Goal: Information Seeking & Learning: Find specific fact

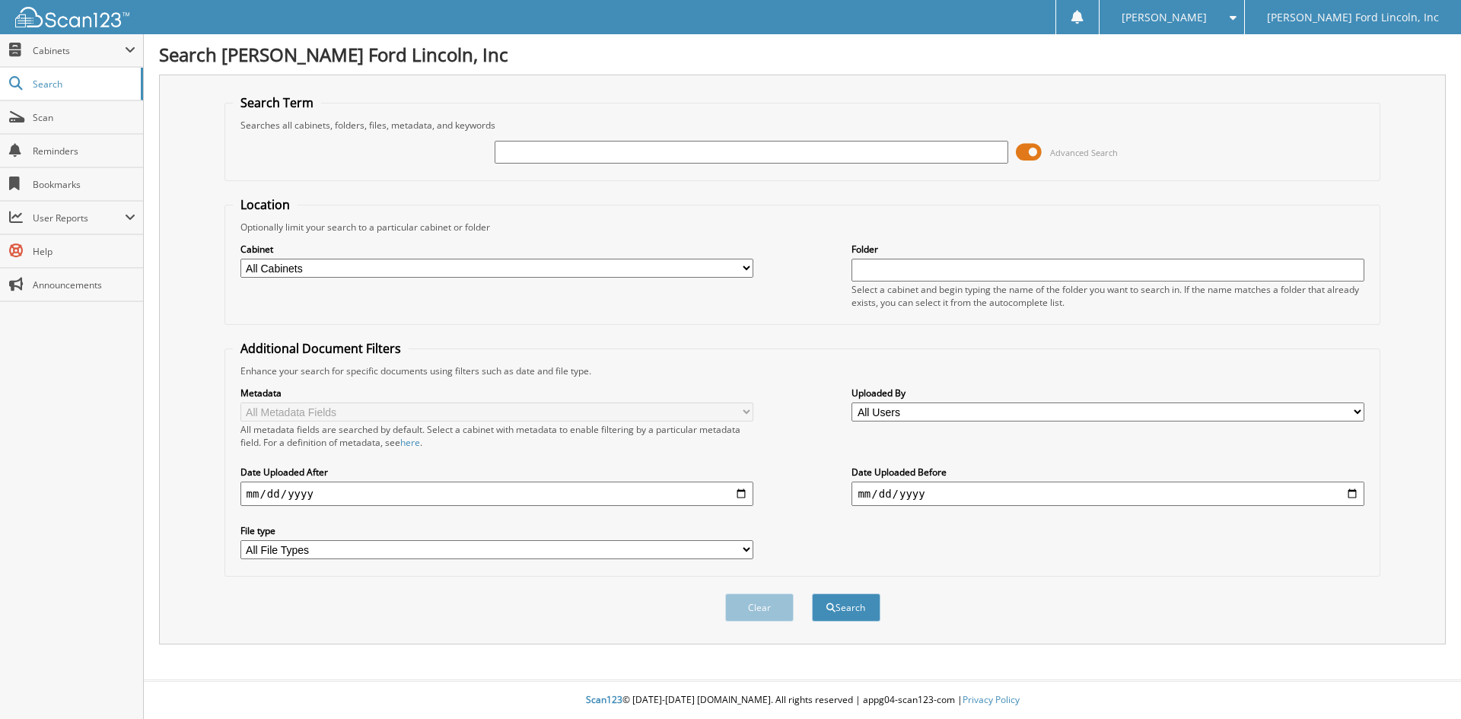
click at [603, 152] on input "text" at bounding box center [750, 152] width 513 height 23
type input "11984"
click at [812, 593] on button "Search" at bounding box center [846, 607] width 68 height 28
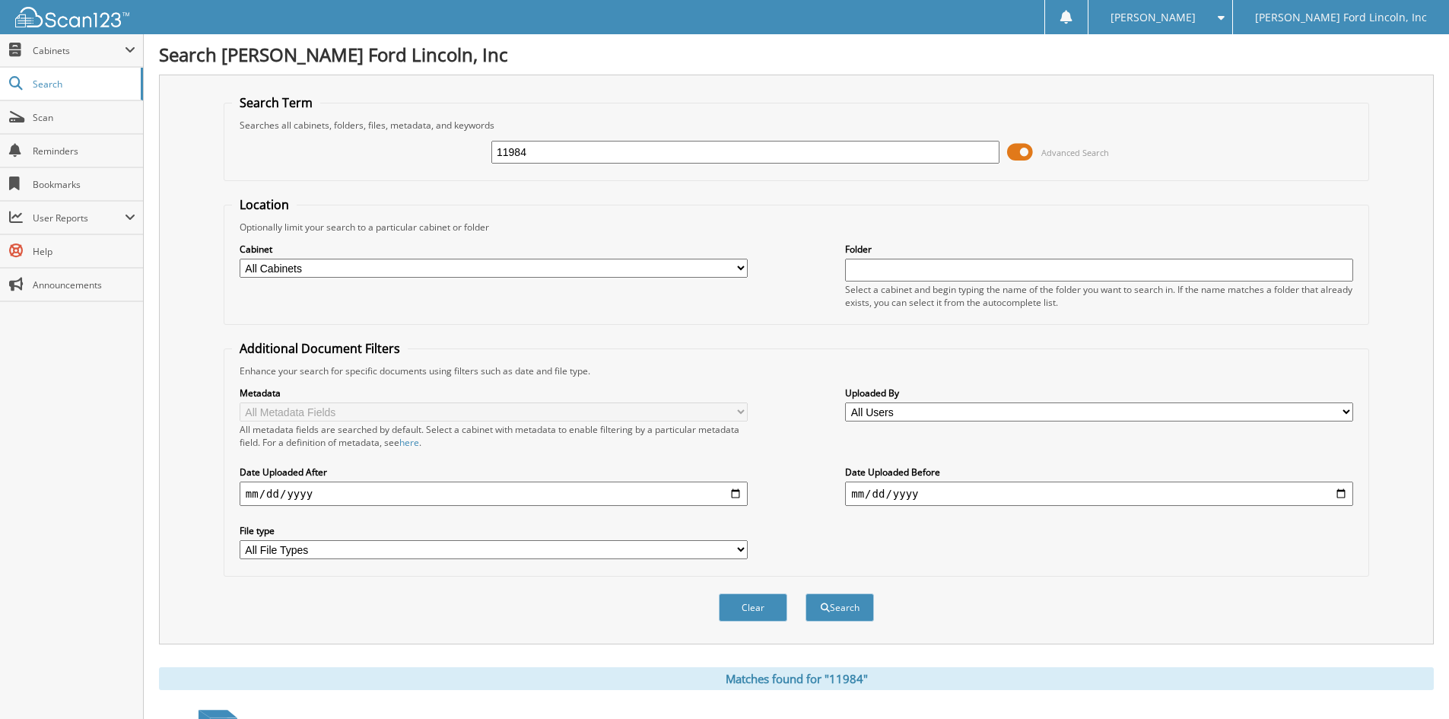
click at [587, 153] on input "11984" at bounding box center [745, 152] width 508 height 23
click at [739, 266] on select "All Cabinets PARTS SERVICE RO NEEDS FILING" at bounding box center [494, 268] width 508 height 19
select select "51812"
click at [240, 259] on select "All Cabinets PARTS SERVICE RO NEEDS FILING" at bounding box center [494, 268] width 508 height 19
click at [1345, 410] on select "All Users Aaron Heinlein Anthony Thurman Artie Gissinger Ashley Eckelbecker Bra…" at bounding box center [1099, 411] width 508 height 19
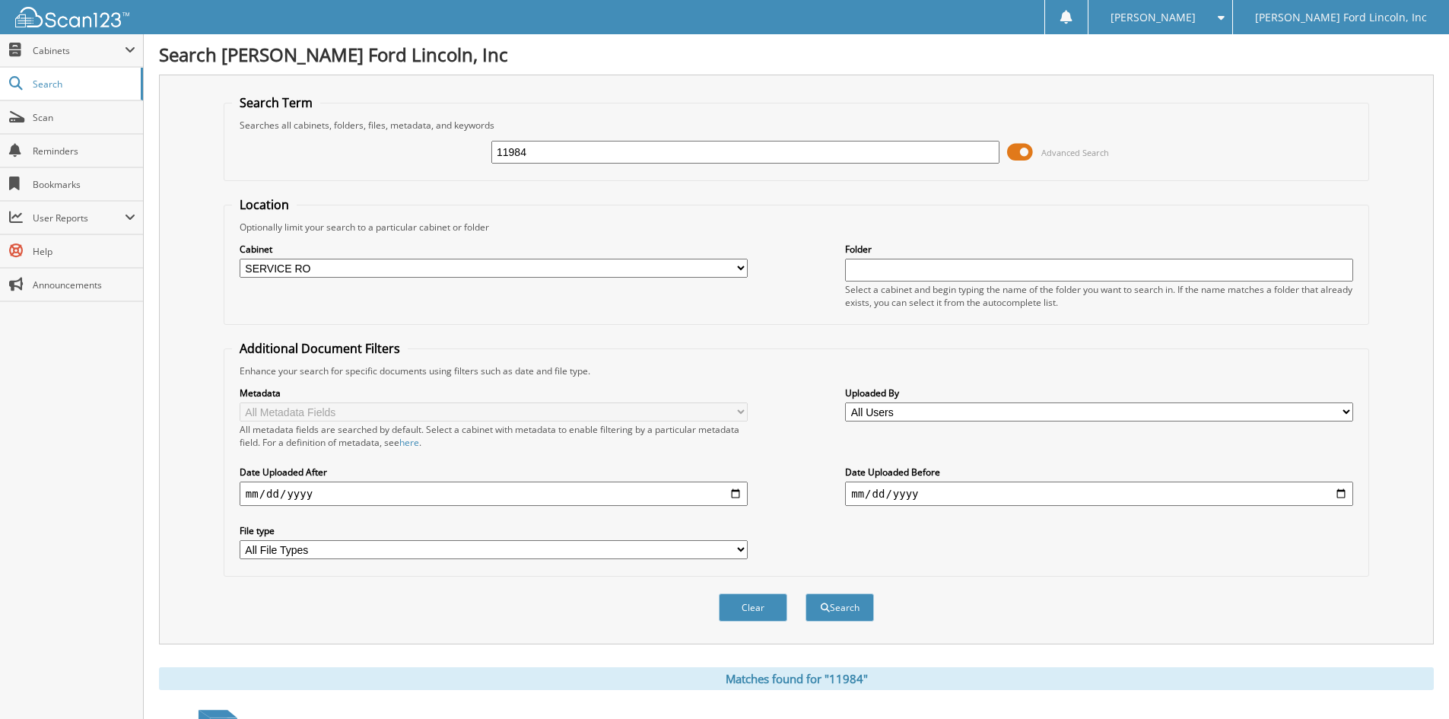
select select "72098"
click at [845, 402] on select "All Users Aaron Heinlein Anthony Thurman Artie Gissinger Ashley Eckelbecker Bra…" at bounding box center [1099, 411] width 508 height 19
click at [848, 601] on button "Search" at bounding box center [840, 607] width 68 height 28
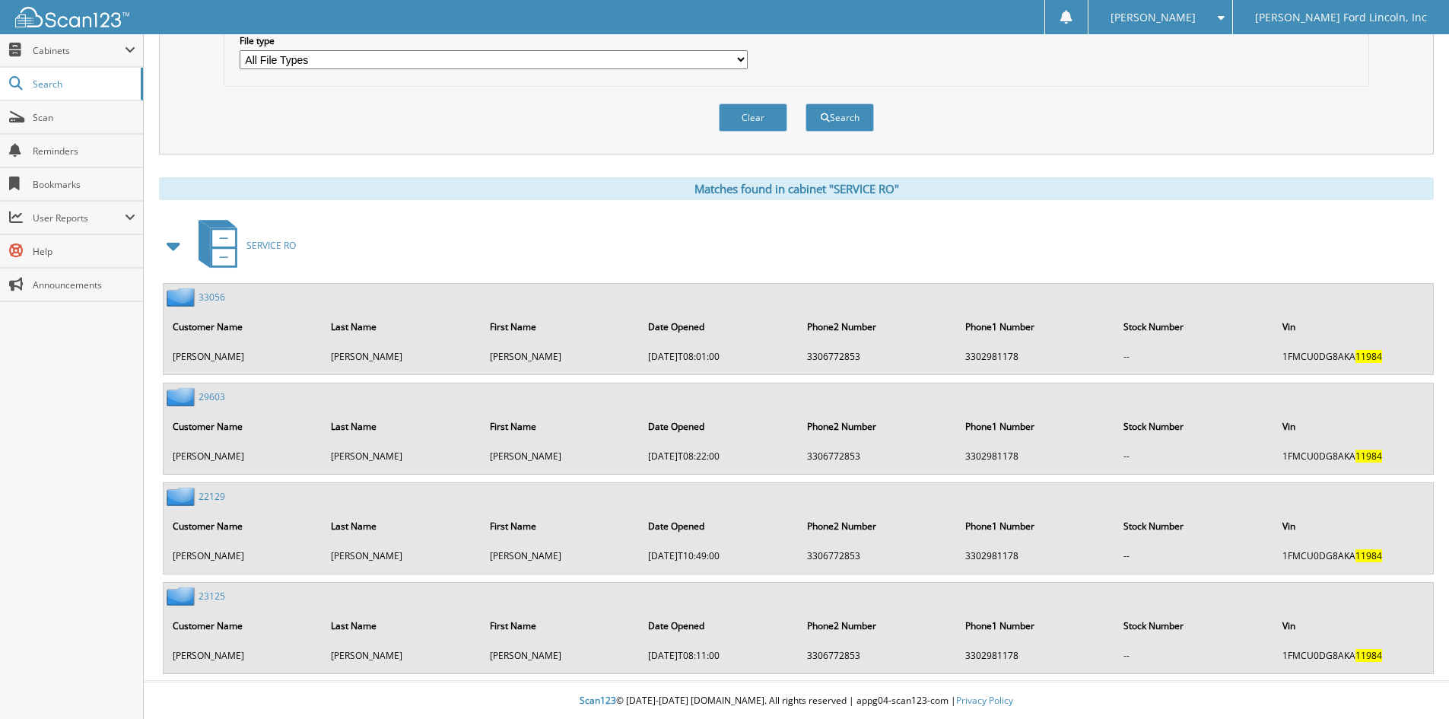
scroll to position [491, 0]
click at [218, 294] on link "33056" at bounding box center [212, 296] width 27 height 13
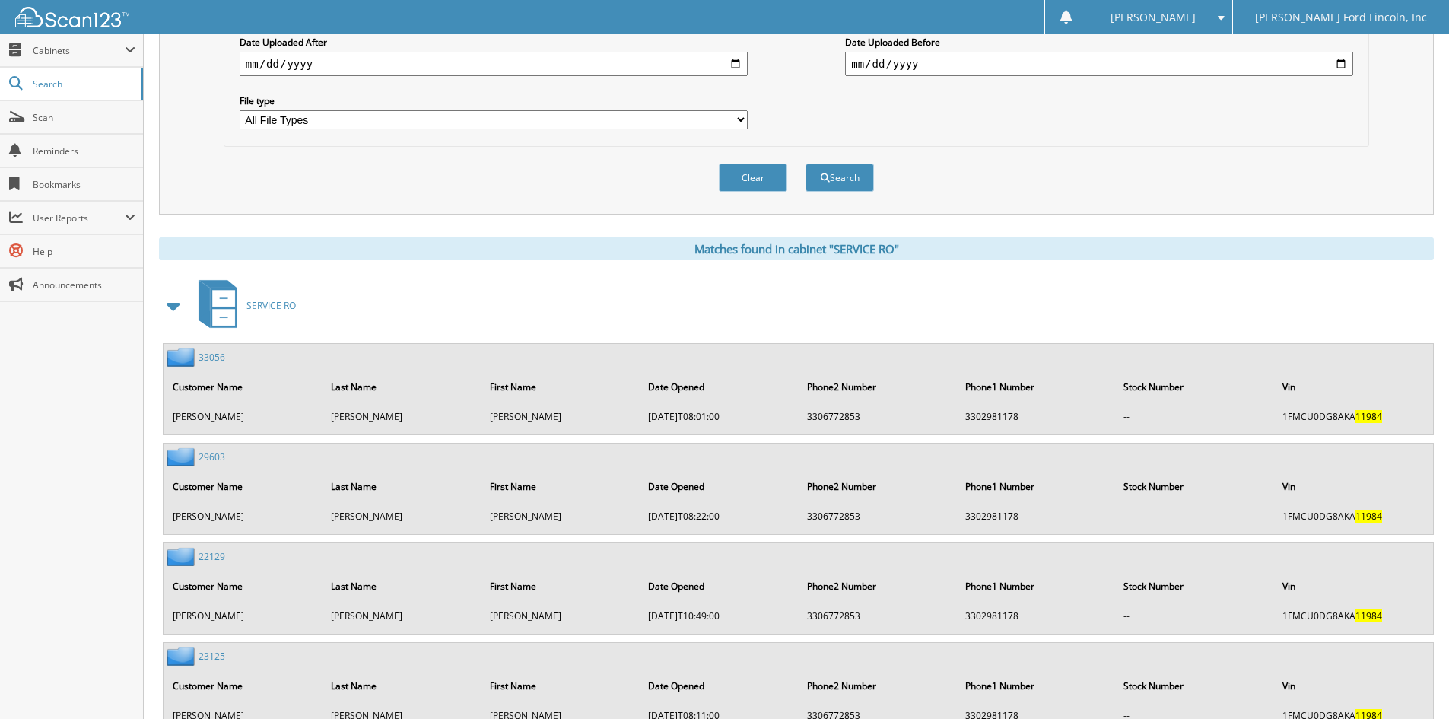
scroll to position [456, 0]
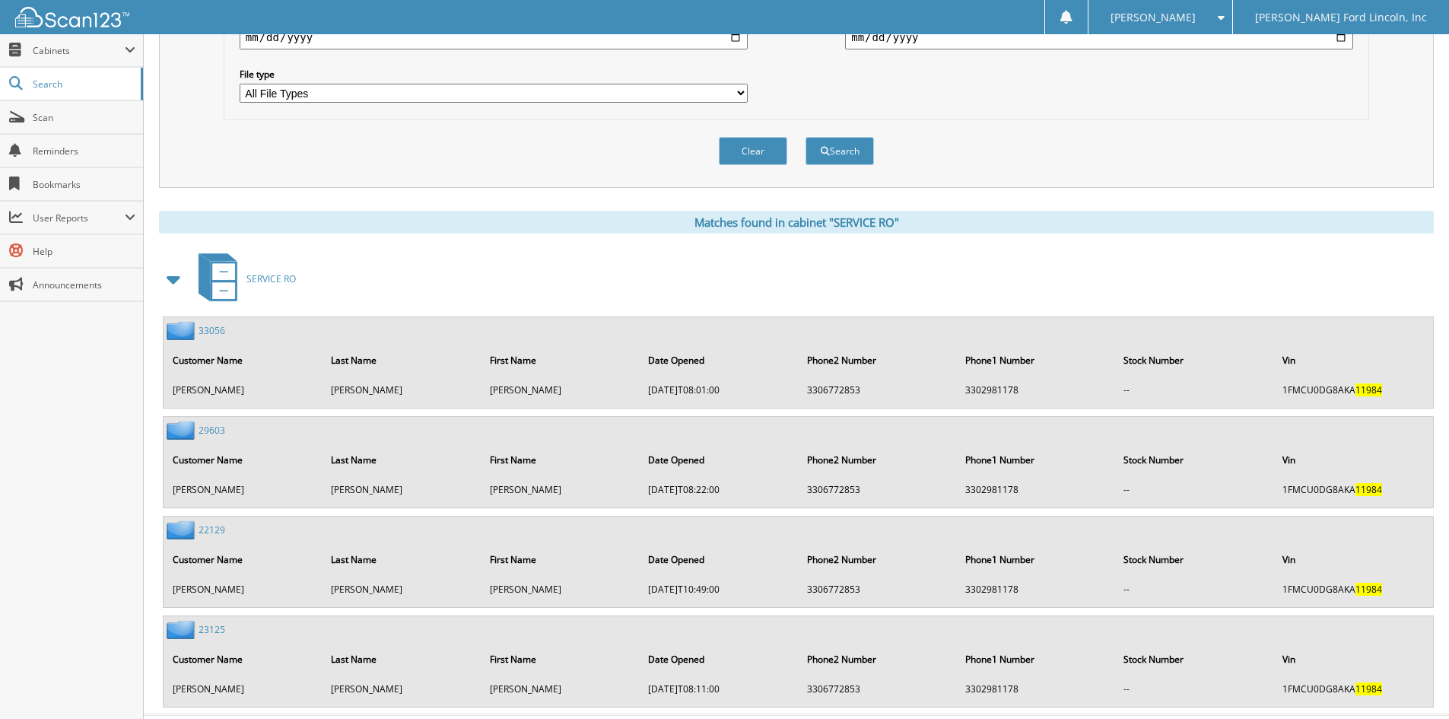
click at [209, 432] on link "29603" at bounding box center [212, 430] width 27 height 13
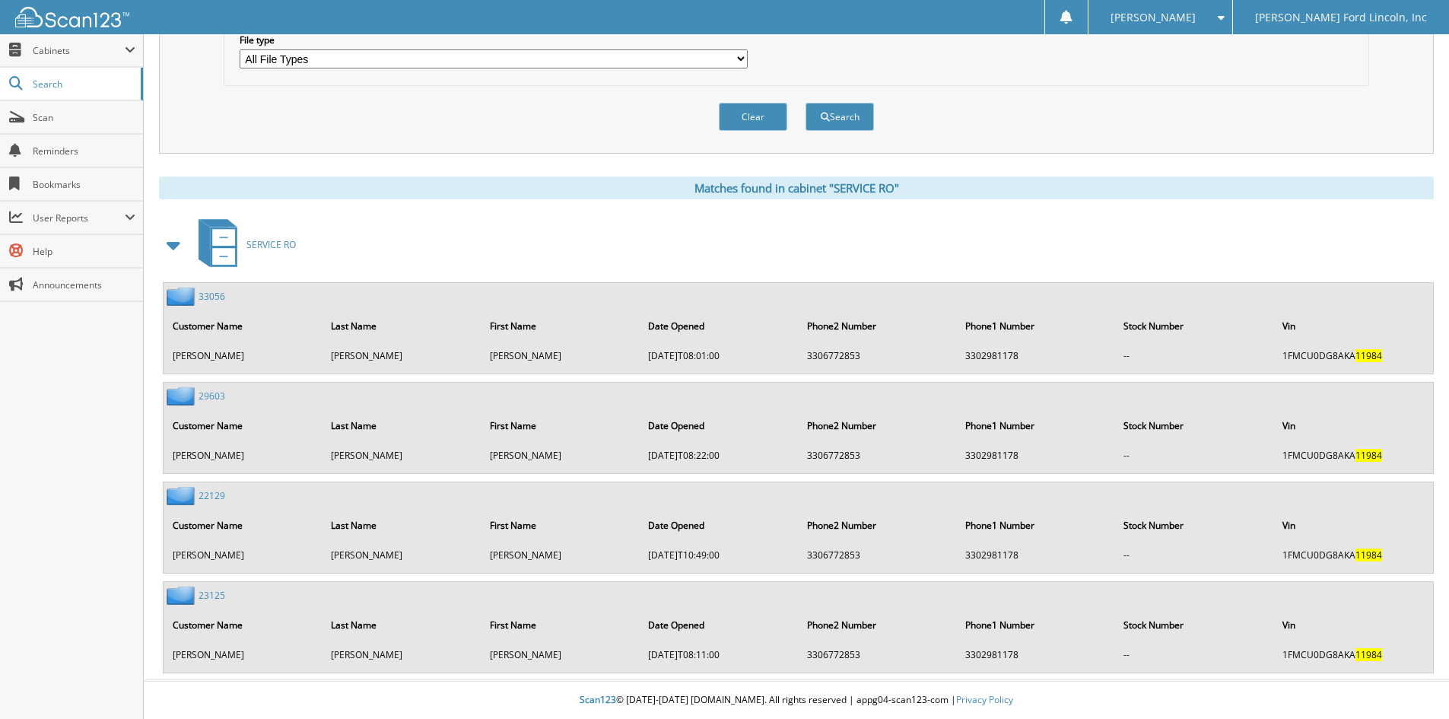
scroll to position [491, 0]
click at [211, 395] on link "29603" at bounding box center [212, 395] width 27 height 13
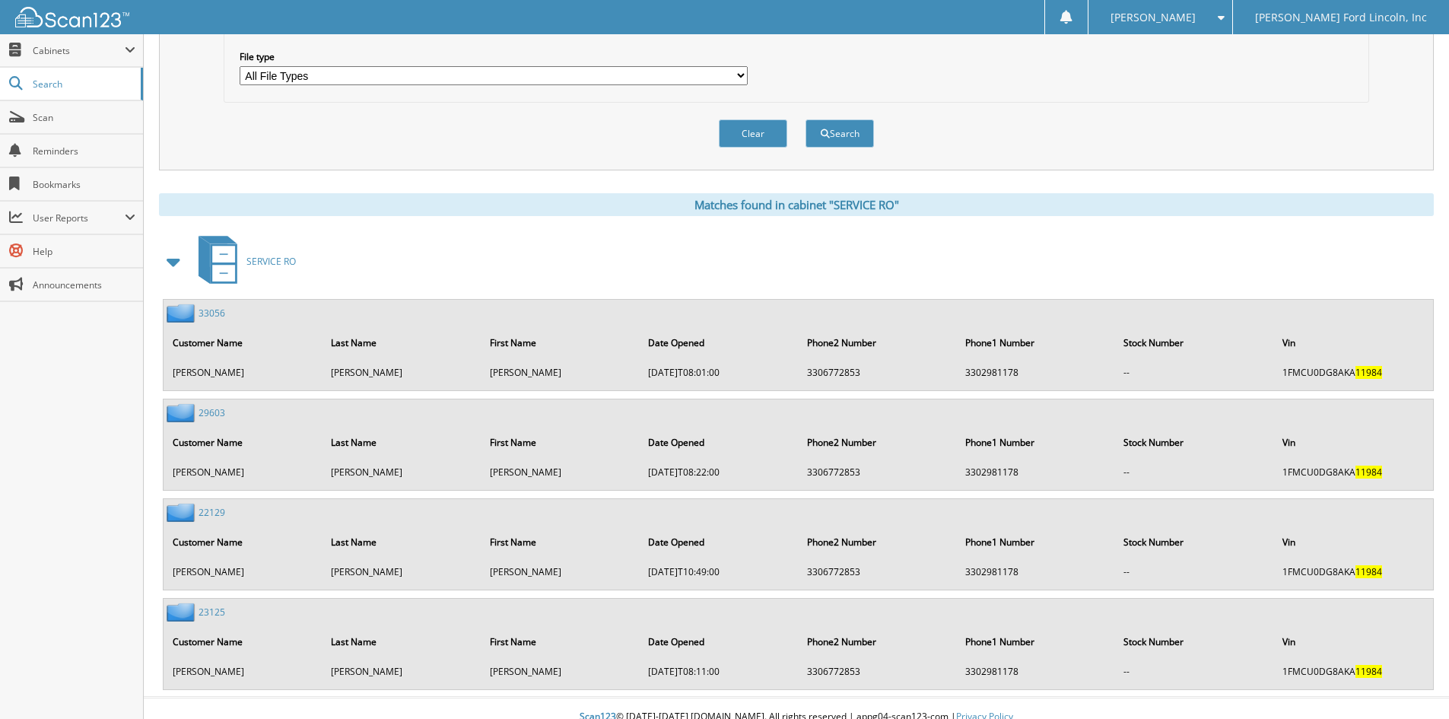
scroll to position [491, 0]
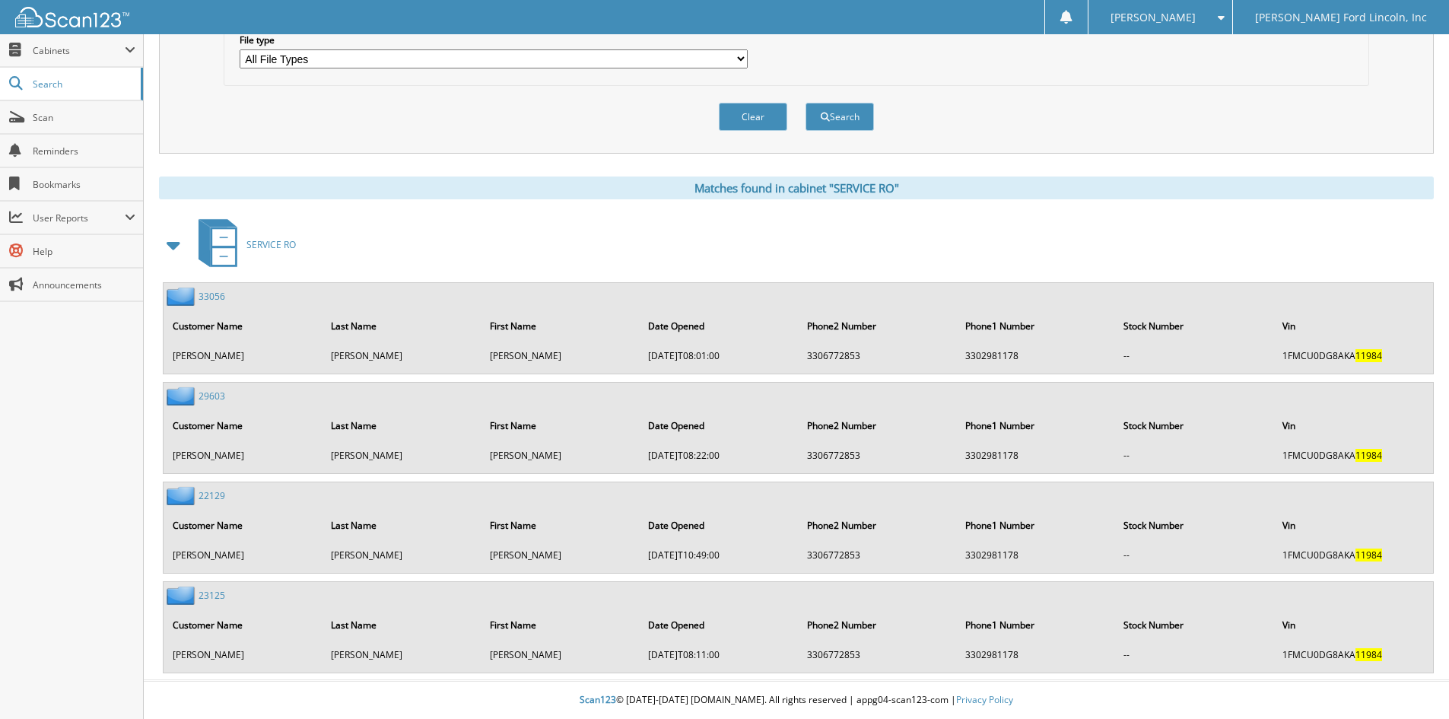
click at [218, 495] on link "22129" at bounding box center [212, 495] width 27 height 13
click at [208, 596] on link "23125" at bounding box center [212, 595] width 27 height 13
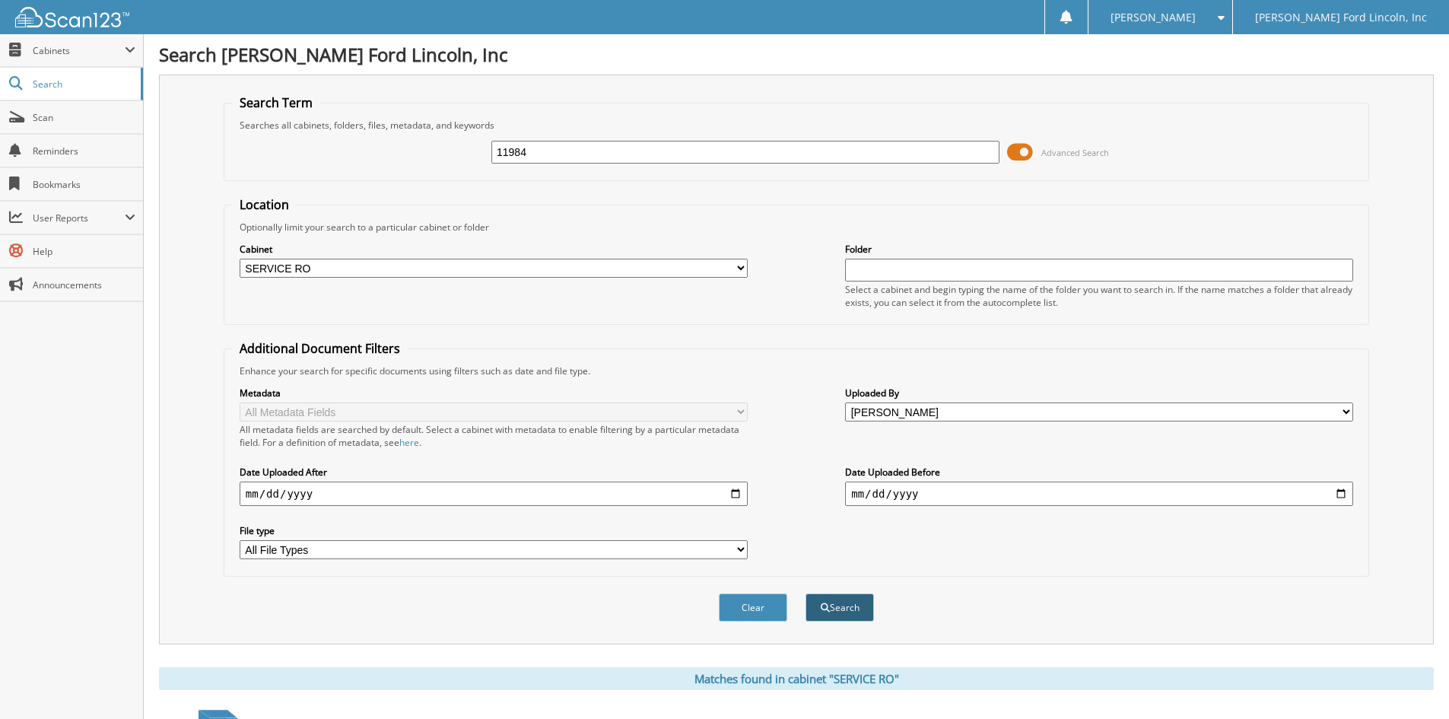
click at [831, 618] on button "Search" at bounding box center [840, 607] width 68 height 28
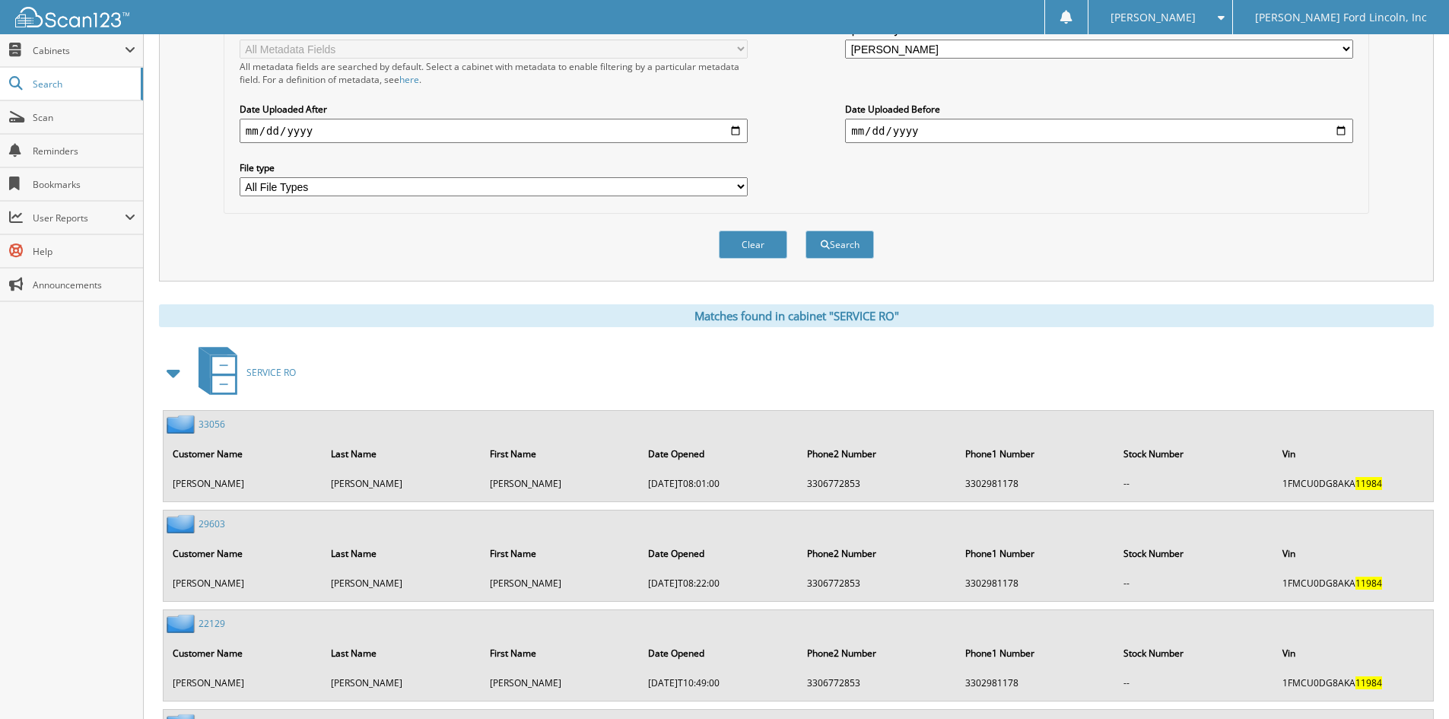
scroll to position [380, 0]
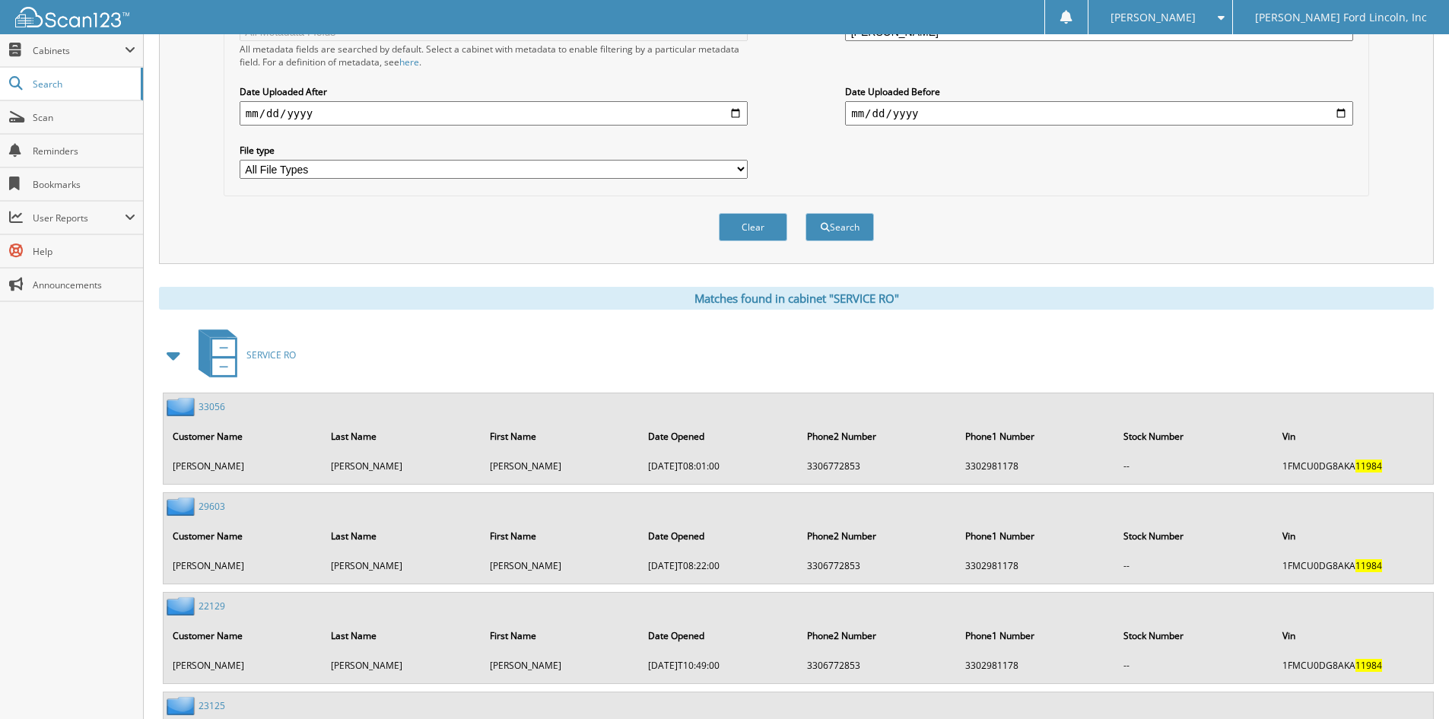
click at [1149, 183] on div "Metadata All Metadata Fields All metadata fields are searched by default. Selec…" at bounding box center [796, 92] width 1129 height 191
click at [60, 81] on span "Search" at bounding box center [83, 84] width 100 height 13
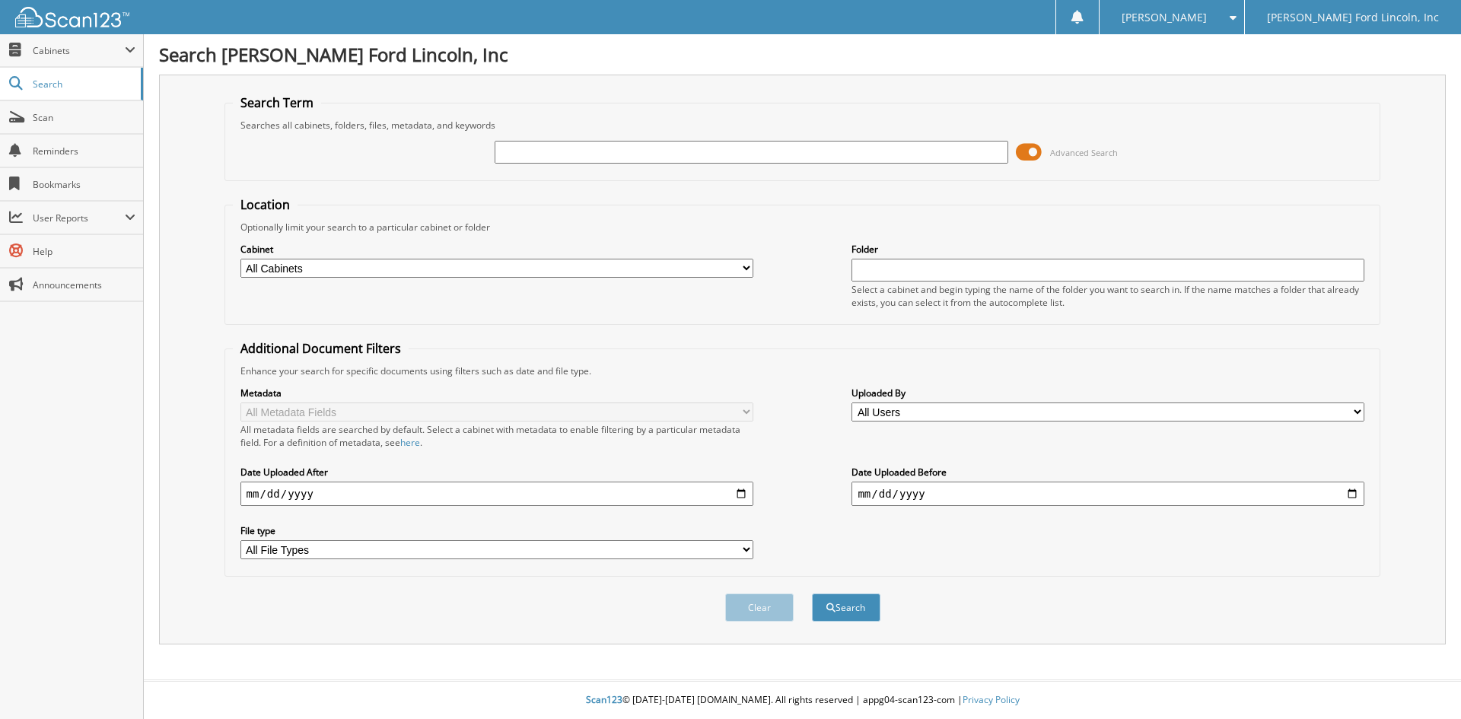
click at [637, 145] on input "text" at bounding box center [750, 152] width 513 height 23
type input "11984"
click at [848, 602] on button "Search" at bounding box center [846, 607] width 68 height 28
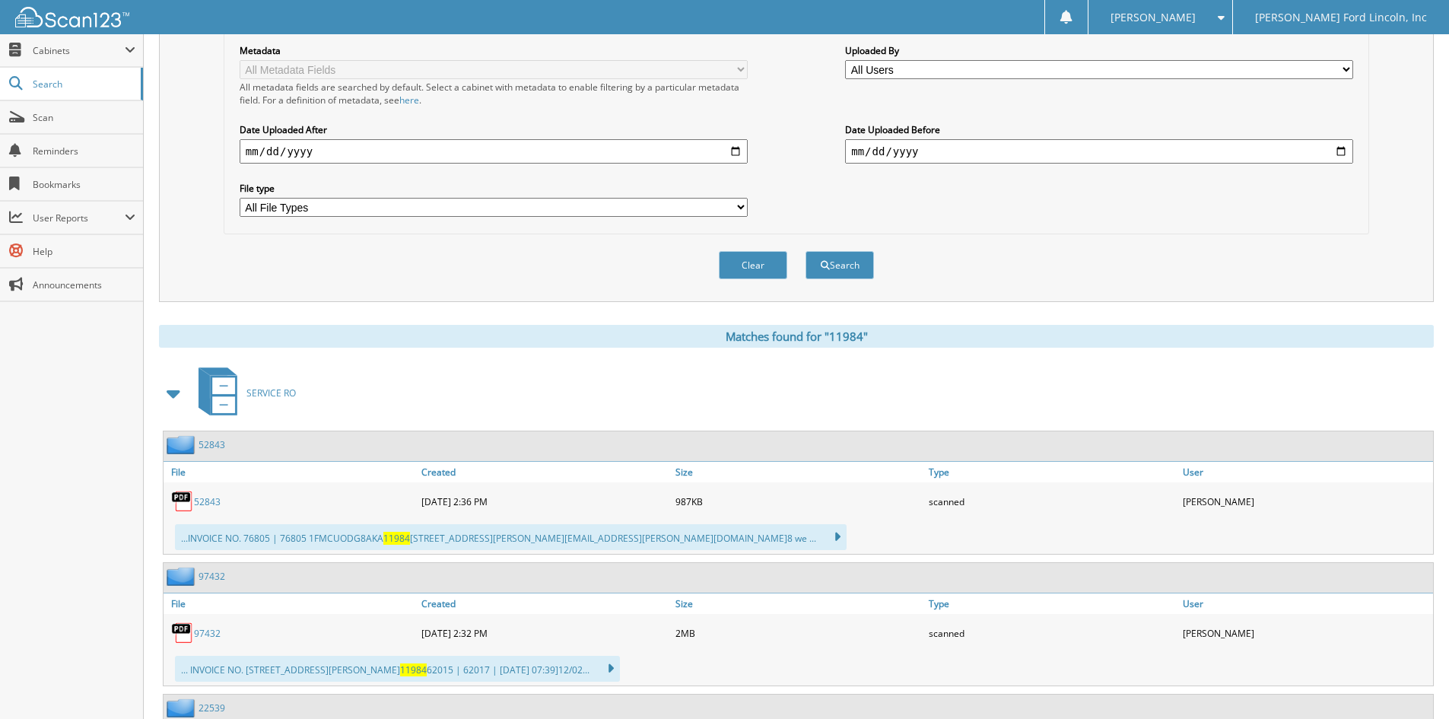
scroll to position [380, 0]
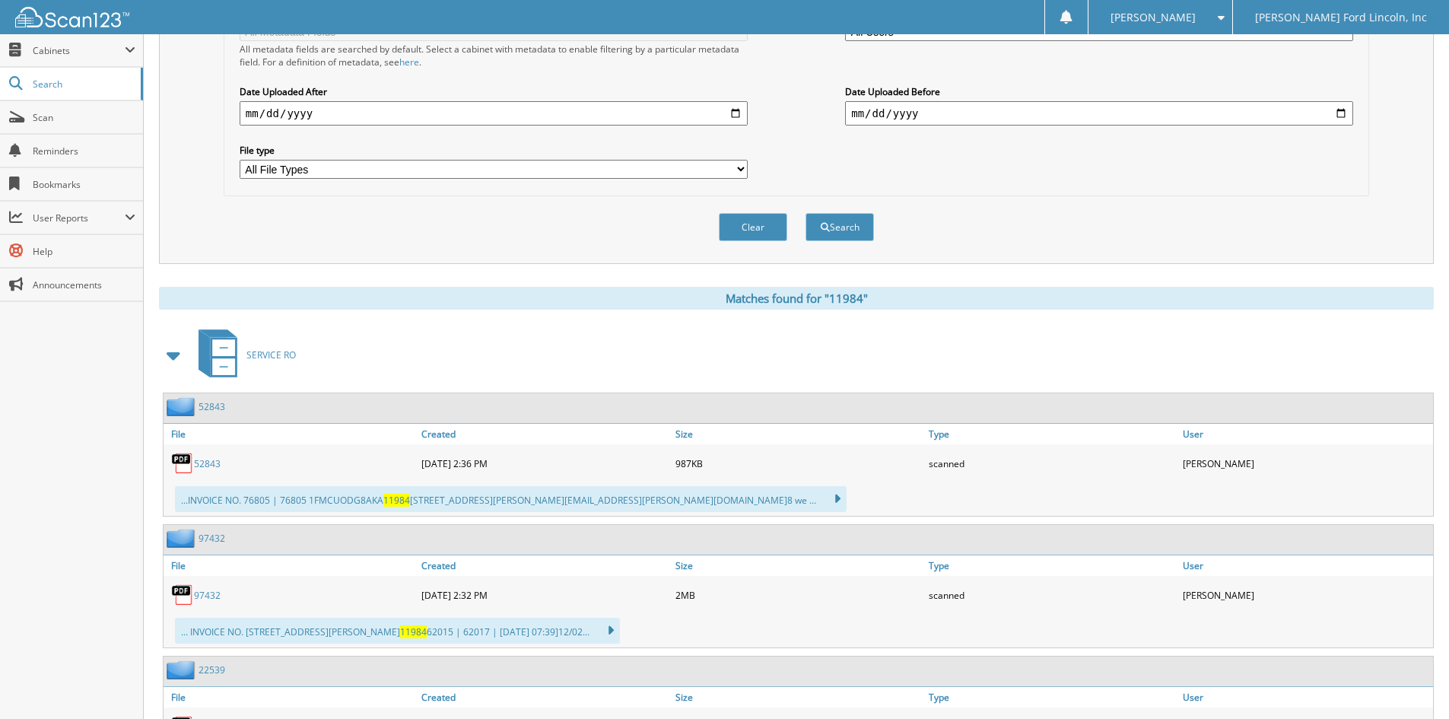
click at [212, 407] on link "52843" at bounding box center [212, 406] width 27 height 13
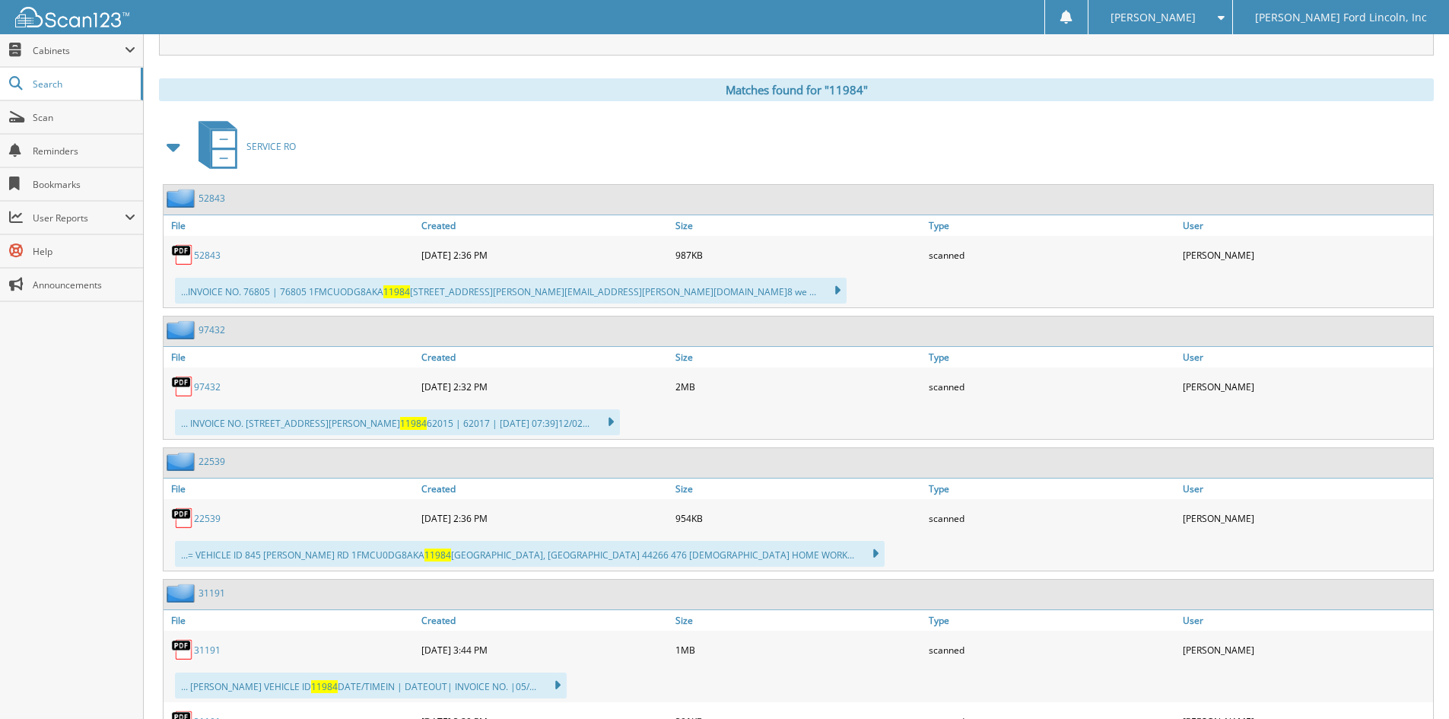
scroll to position [609, 0]
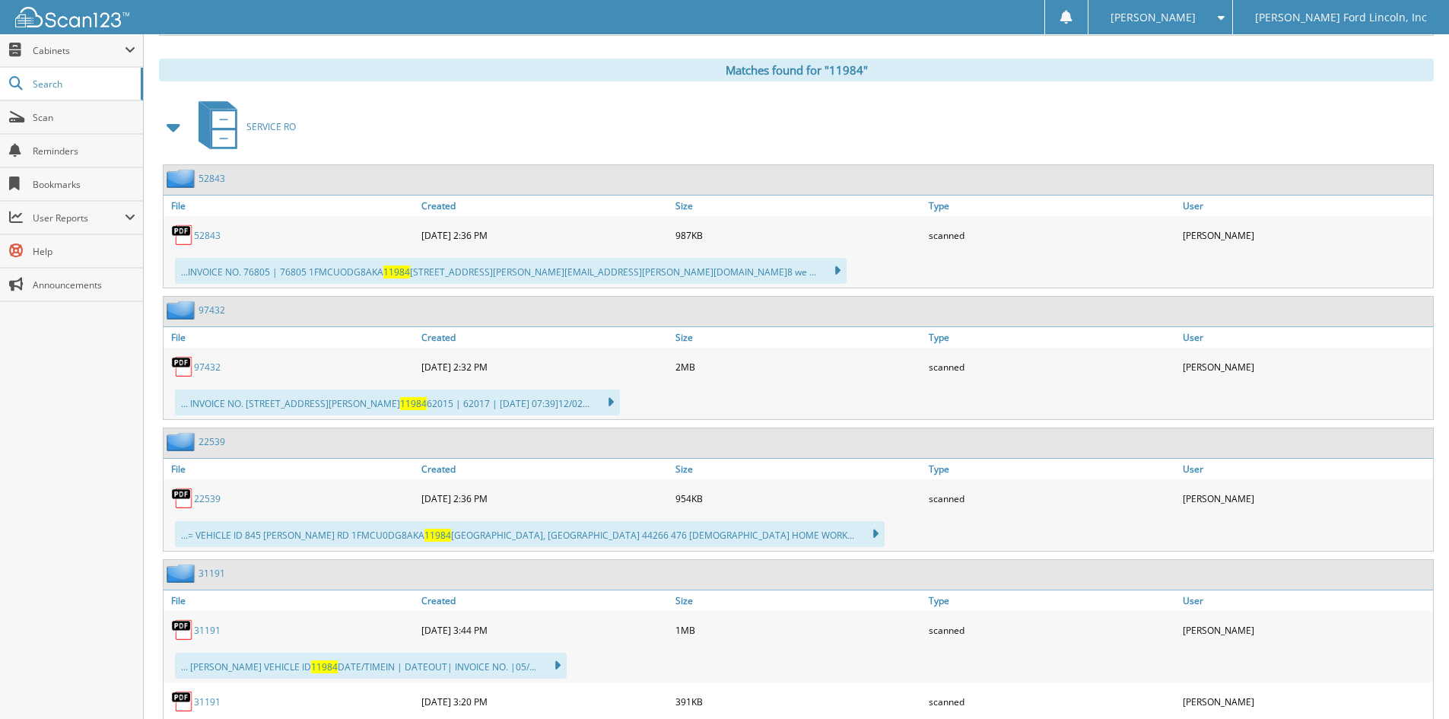
click at [214, 311] on link "97432" at bounding box center [212, 310] width 27 height 13
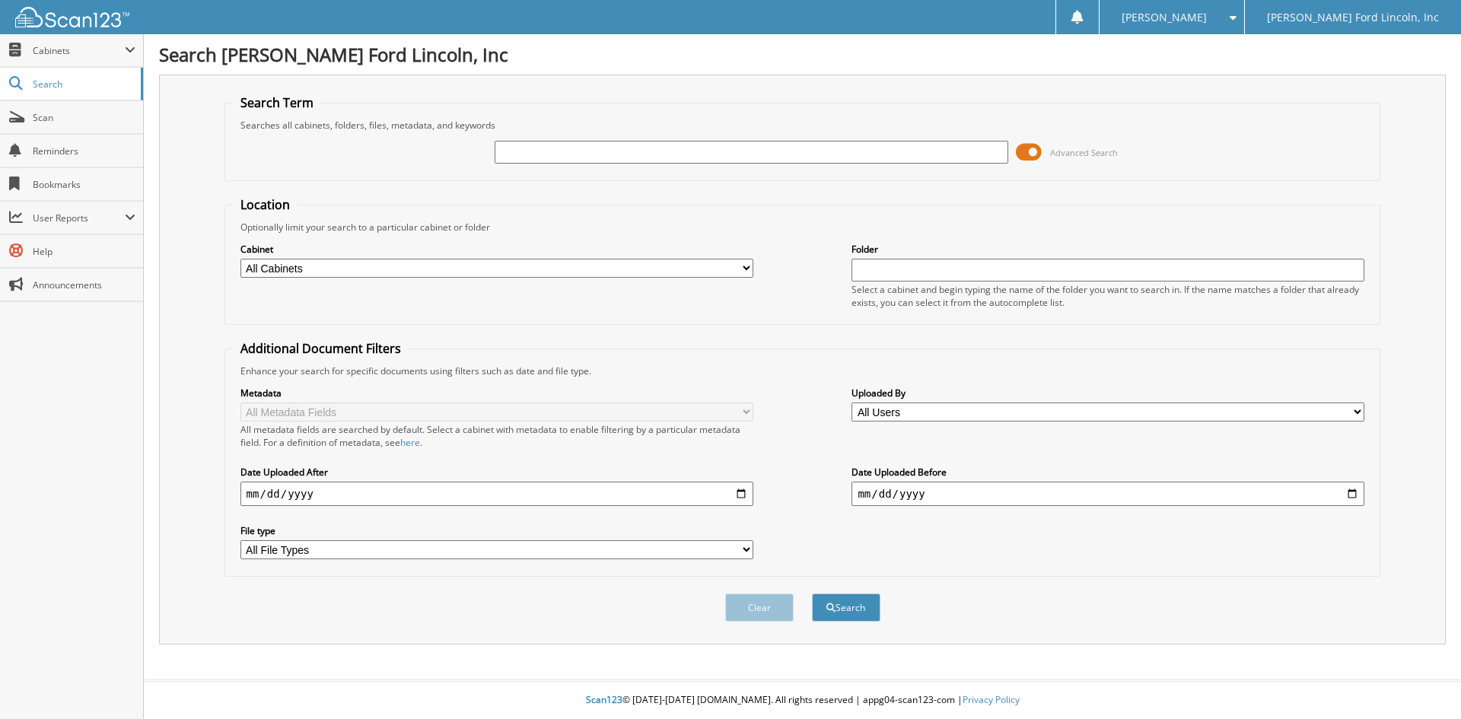
click at [548, 146] on input "text" at bounding box center [750, 152] width 513 height 23
click at [1051, 602] on div "Clear Search" at bounding box center [802, 608] width 1156 height 62
click at [556, 148] on input "text" at bounding box center [750, 152] width 513 height 23
type input "11984"
click at [856, 607] on button "Search" at bounding box center [846, 607] width 68 height 28
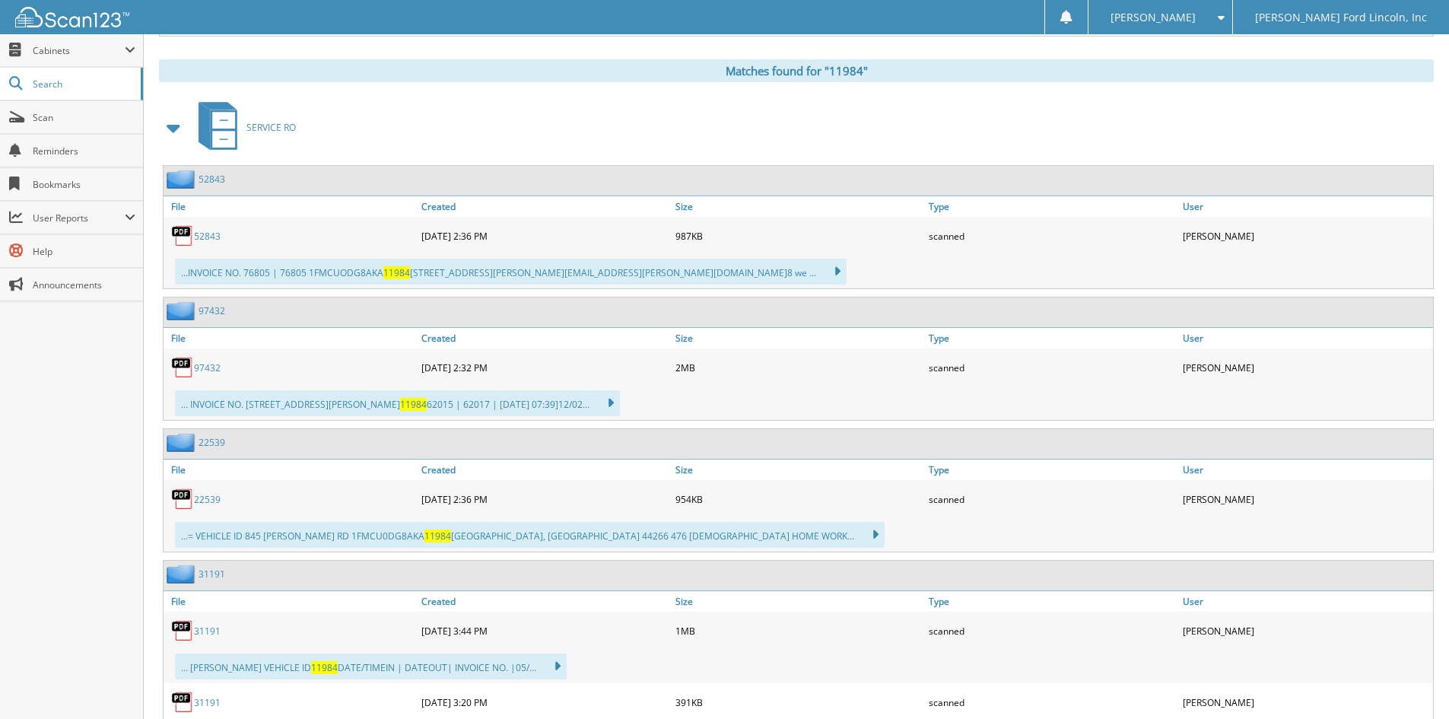
scroll to position [609, 0]
click at [215, 313] on link "97432" at bounding box center [212, 310] width 27 height 13
